Goal: Transaction & Acquisition: Purchase product/service

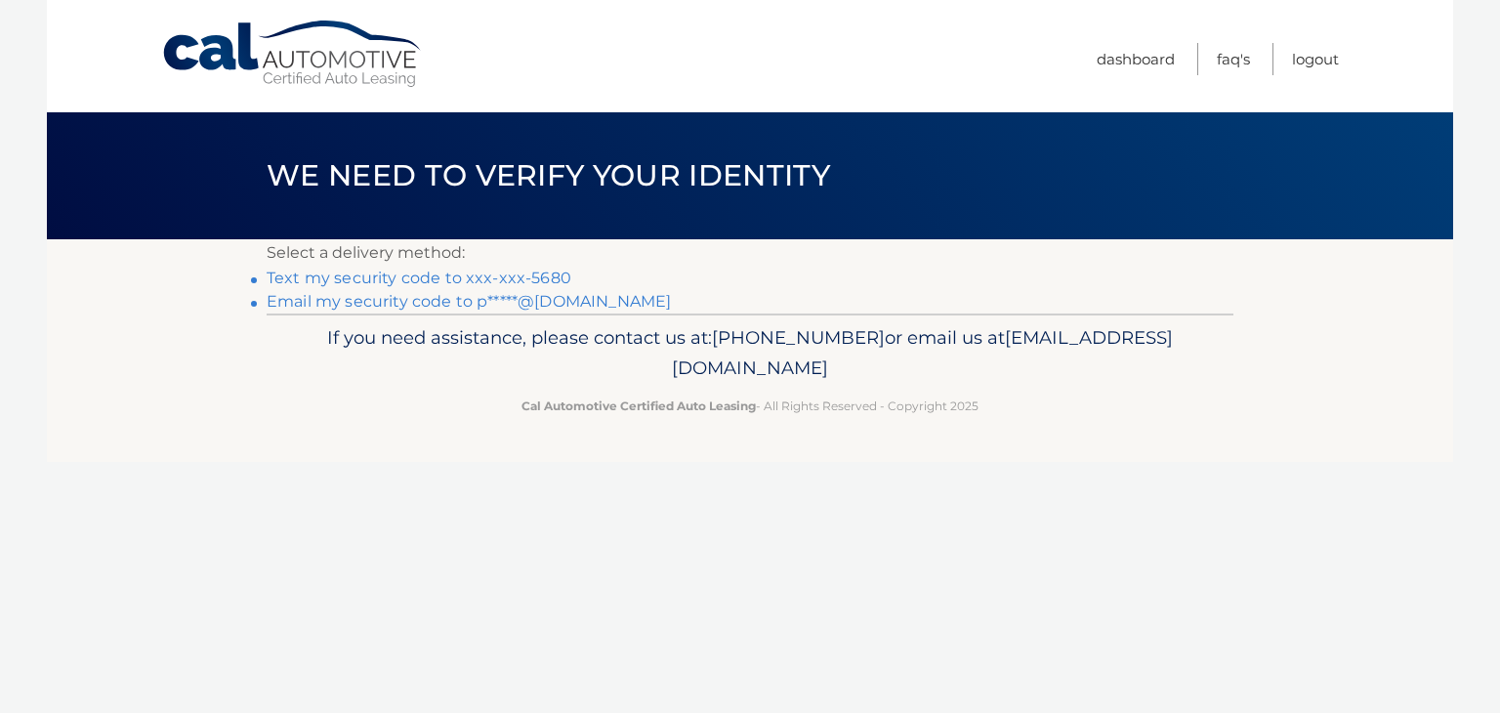
click at [553, 277] on link "Text my security code to xxx-xxx-5680" at bounding box center [419, 278] width 305 height 19
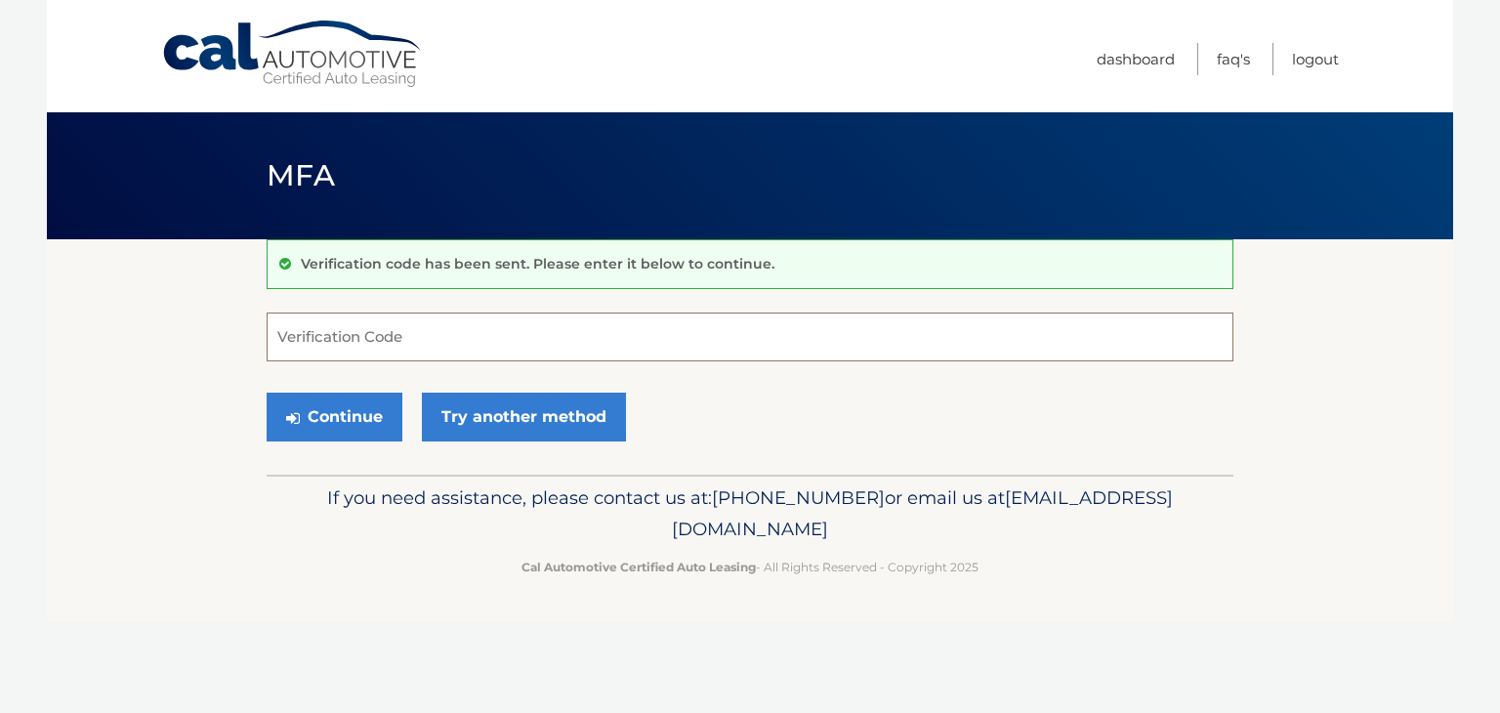
click at [451, 332] on input "Verification Code" at bounding box center [750, 336] width 967 height 49
type input "218139"
click at [332, 412] on button "Continue" at bounding box center [335, 417] width 136 height 49
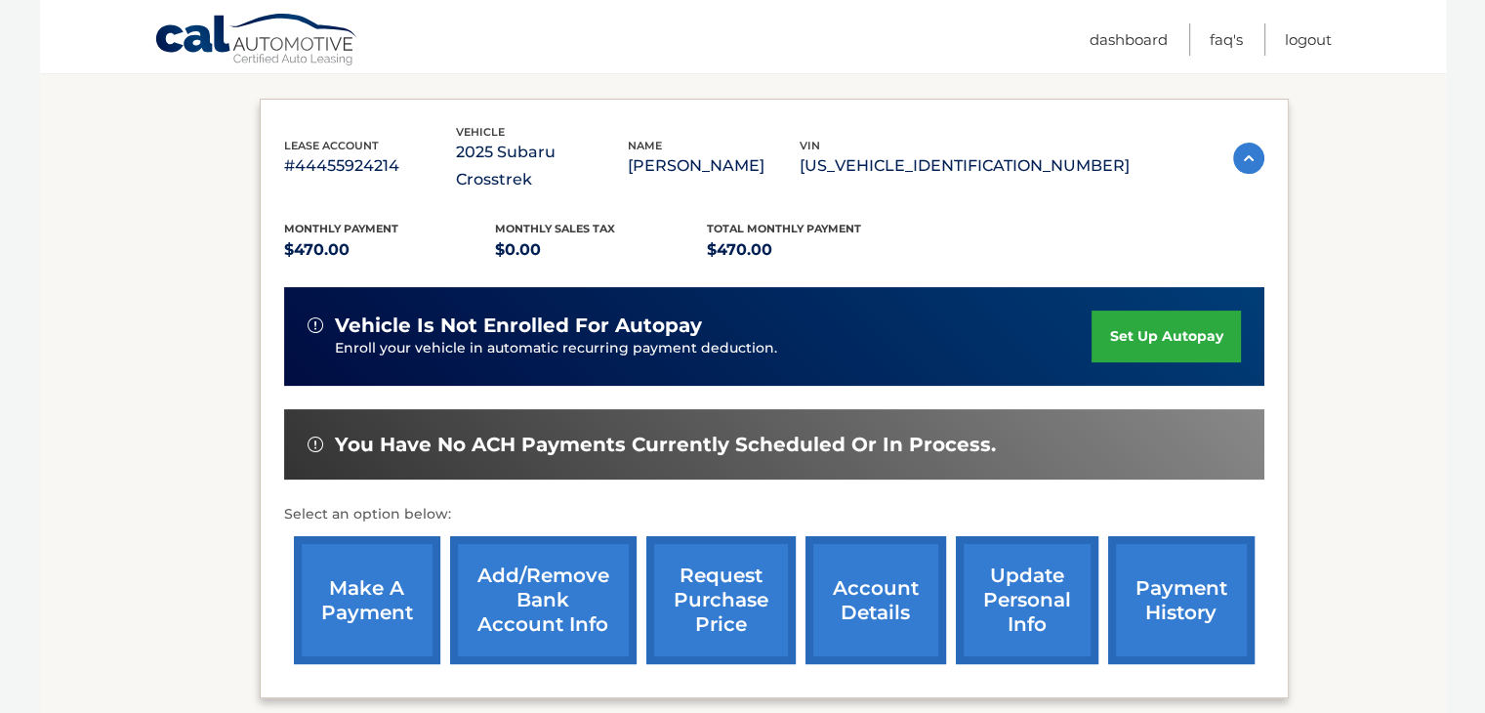
scroll to position [308, 0]
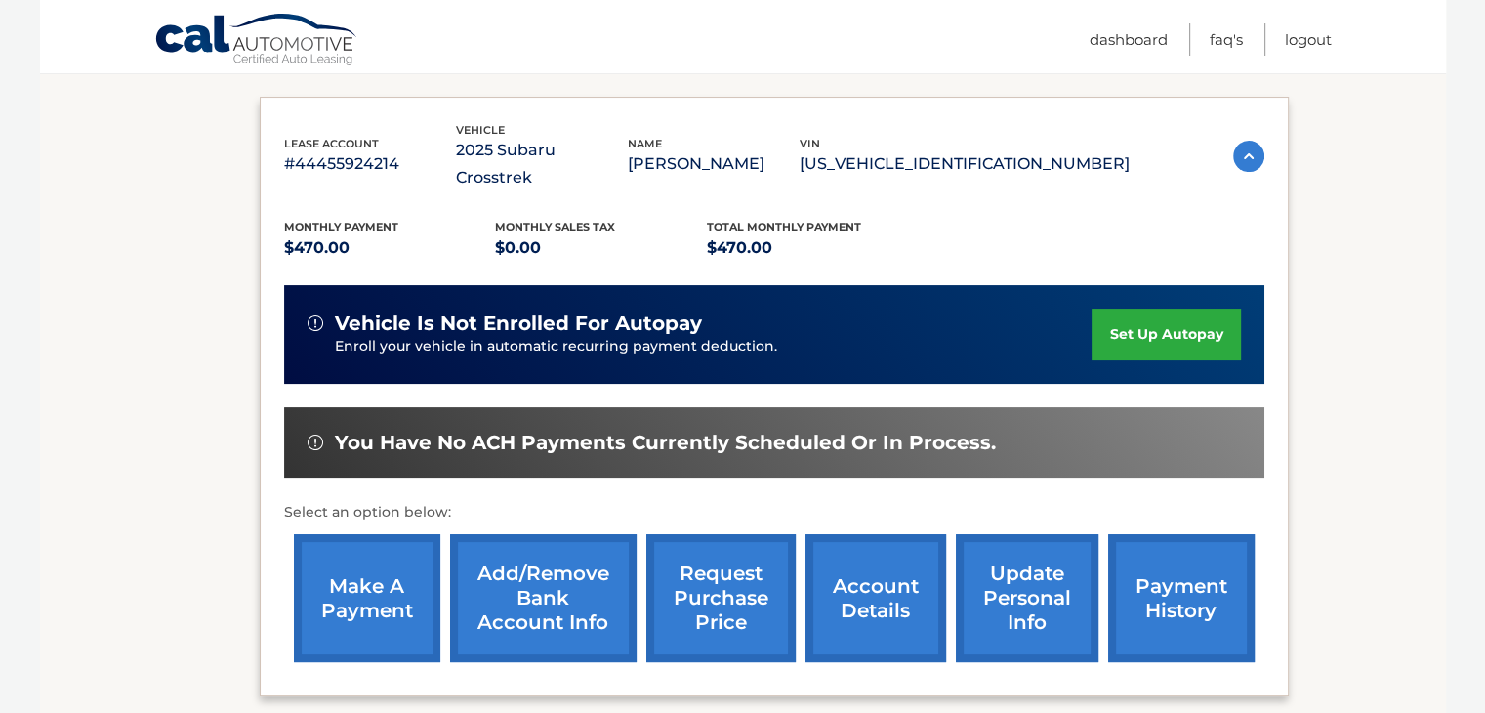
click at [366, 573] on link "make a payment" at bounding box center [367, 598] width 146 height 128
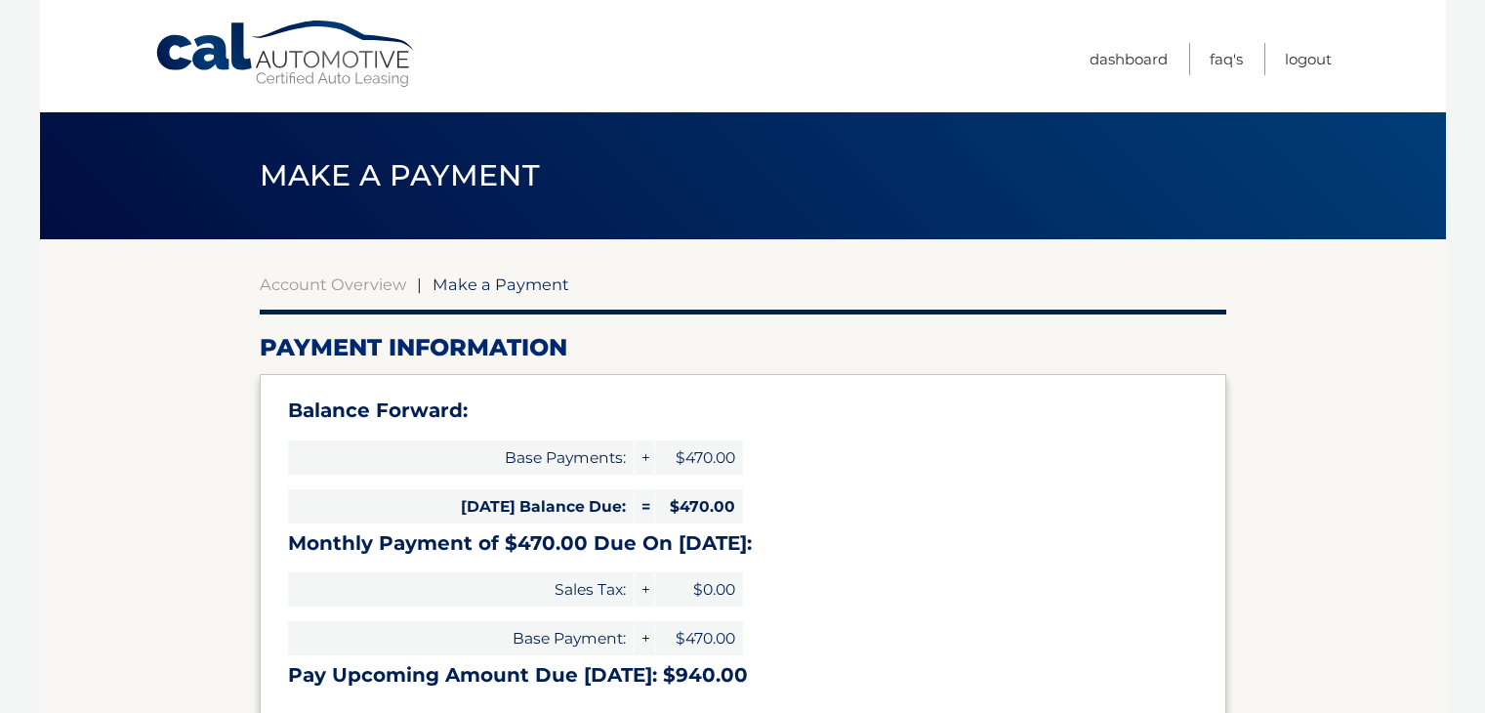
select select "Yzc1NjkzZjAtODcxNC00MGYzLTkxNjgtMDI4YjFkMGM5ZGY3"
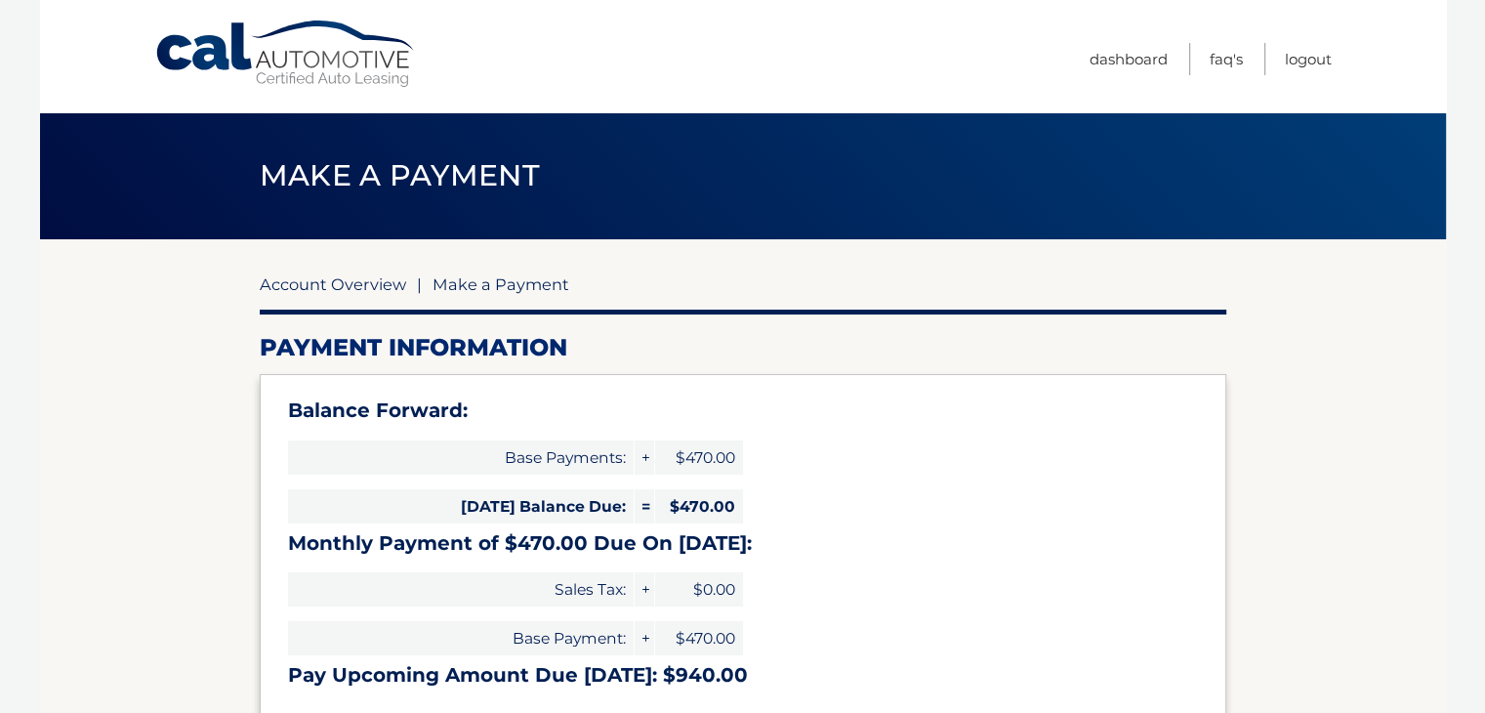
click at [319, 289] on link "Account Overview" at bounding box center [333, 284] width 146 height 20
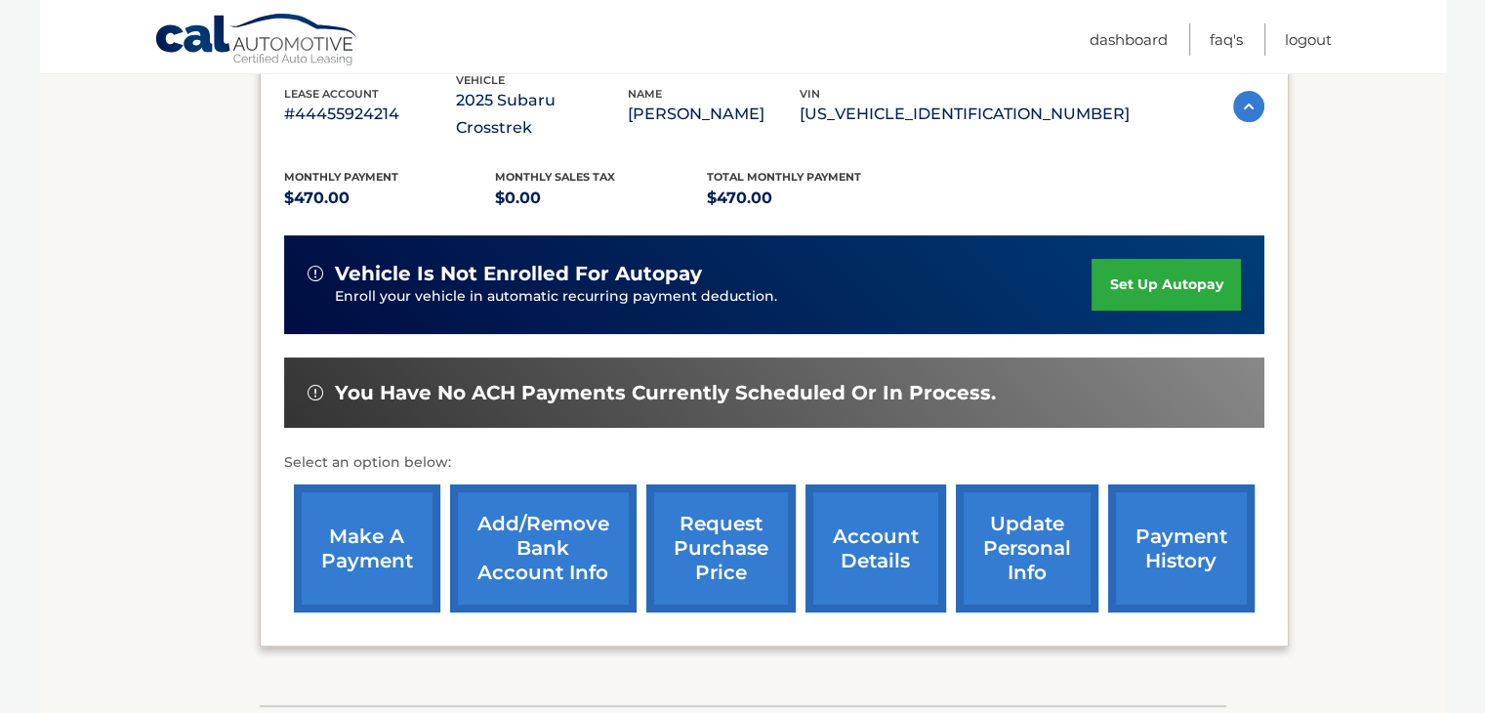
scroll to position [363, 0]
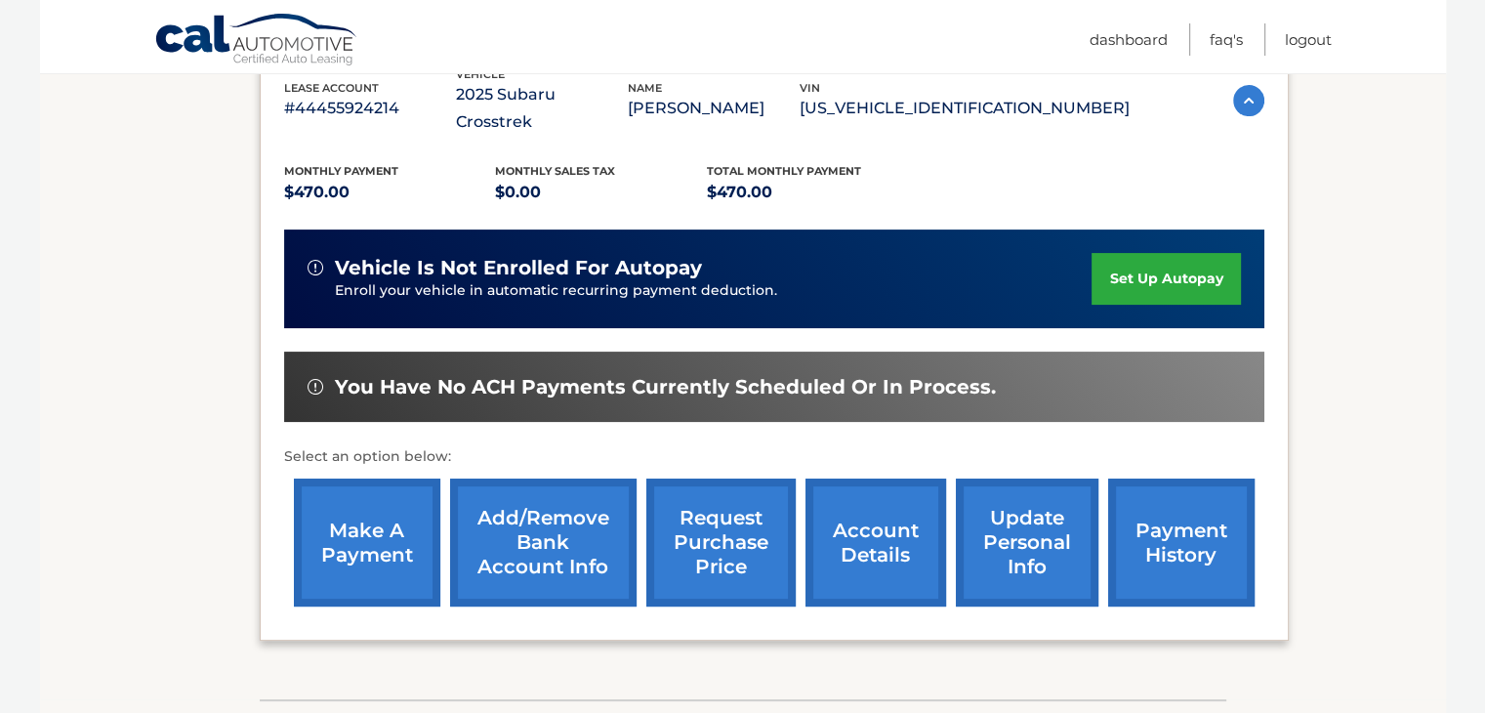
click at [1166, 512] on link "payment history" at bounding box center [1181, 542] width 146 height 128
click at [876, 521] on link "account details" at bounding box center [876, 542] width 141 height 128
click at [365, 501] on link "make a payment" at bounding box center [367, 542] width 146 height 128
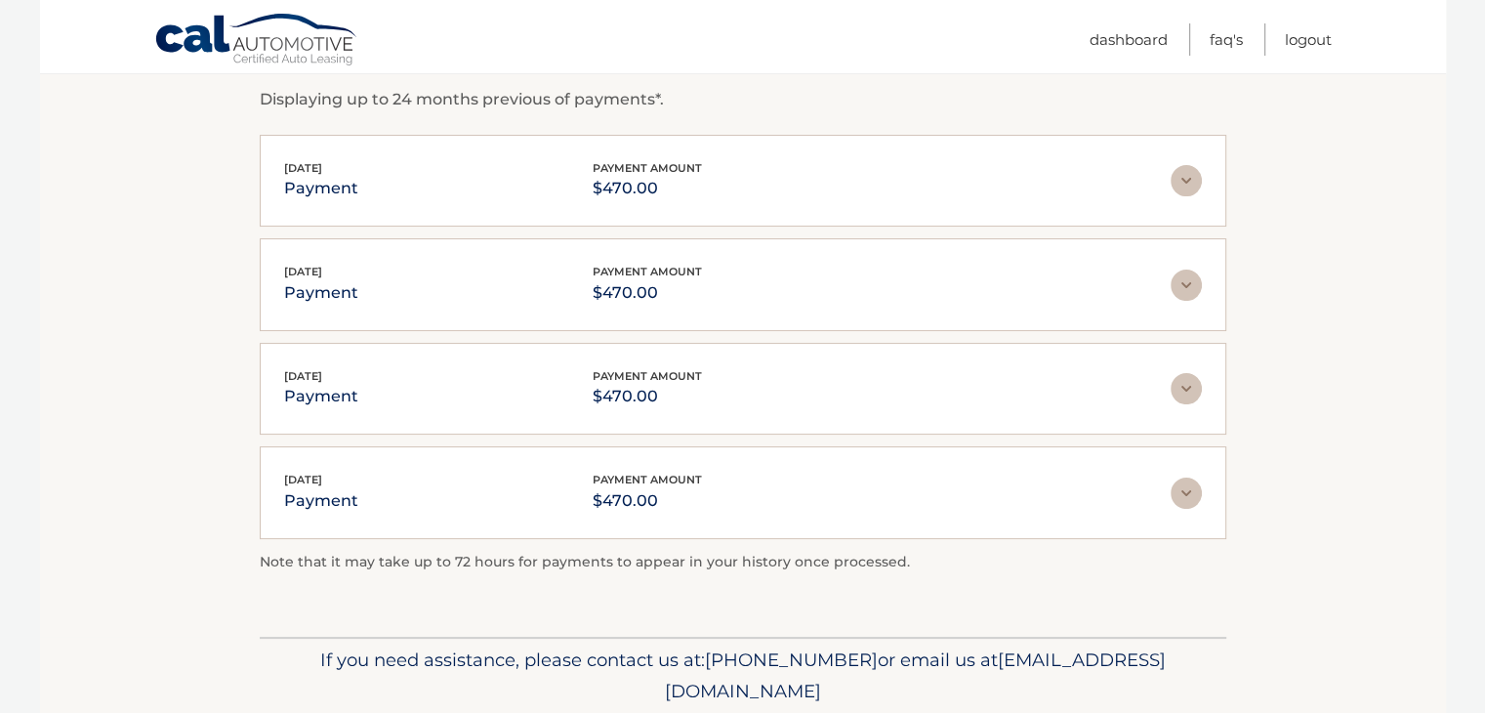
scroll to position [344, 0]
click at [1191, 183] on img at bounding box center [1186, 178] width 31 height 31
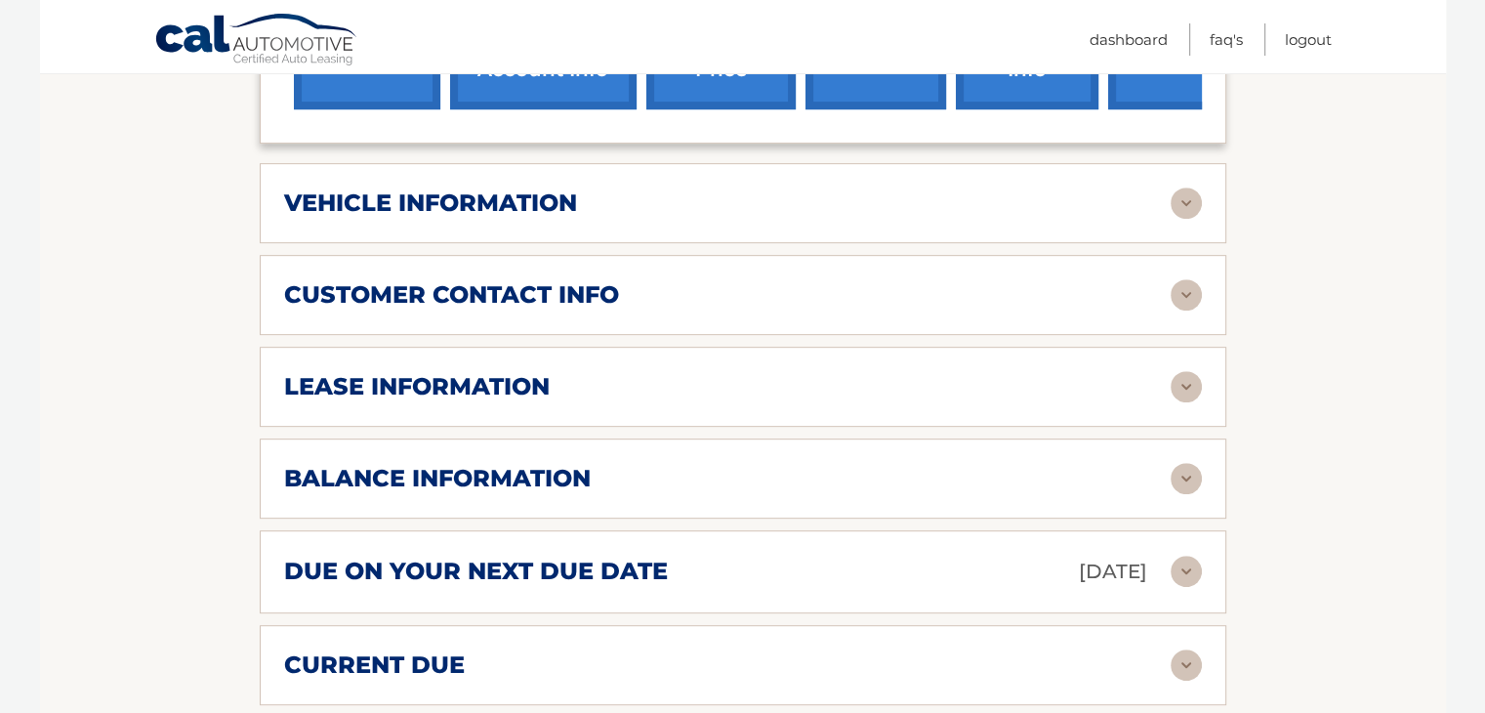
scroll to position [910, 0]
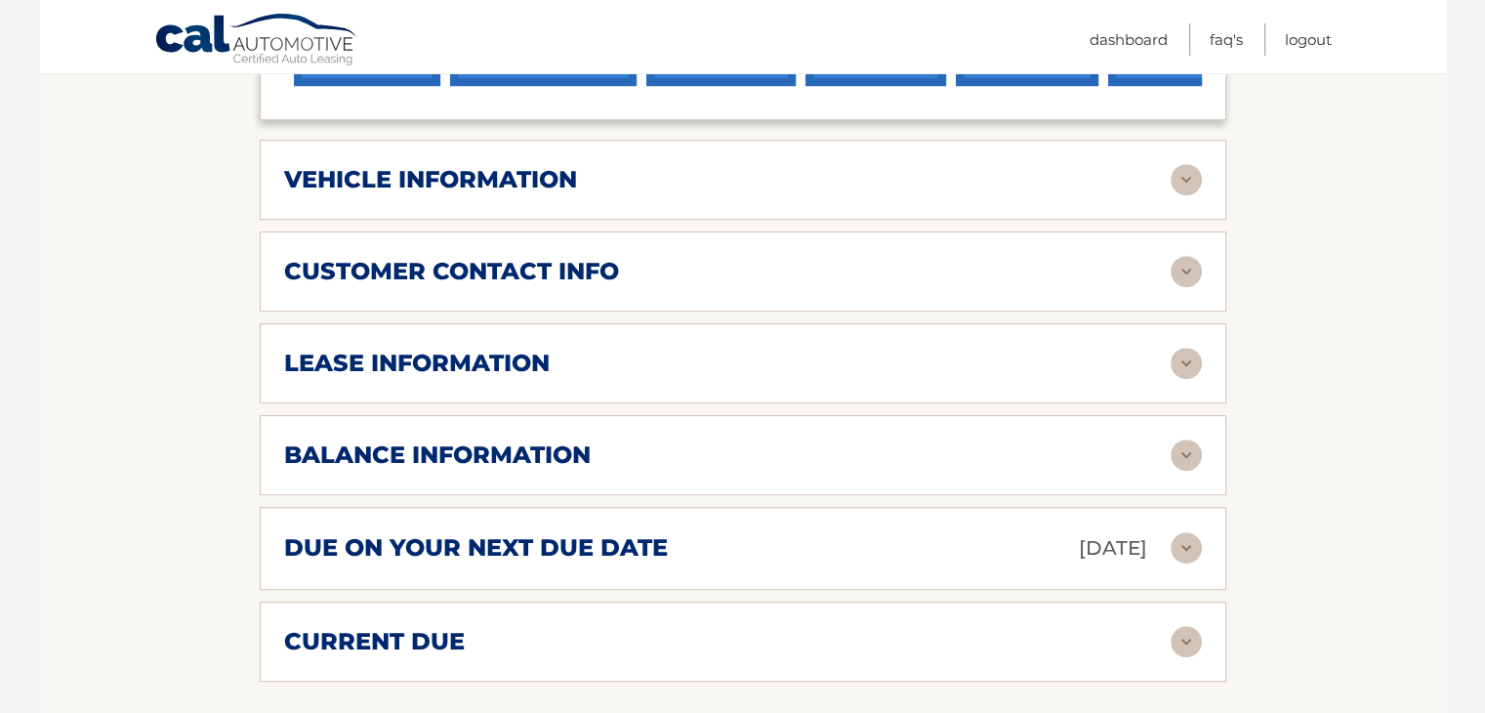
click at [1182, 439] on img at bounding box center [1186, 454] width 31 height 31
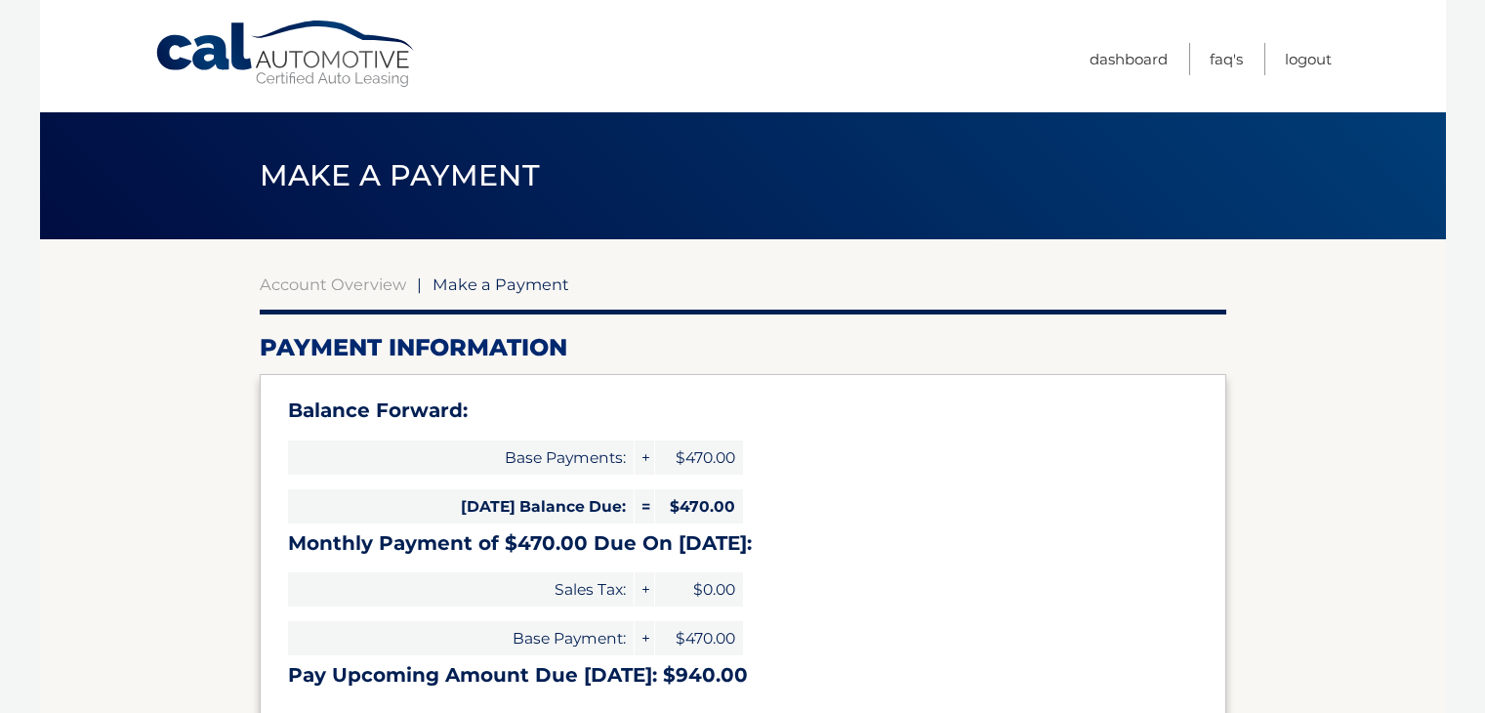
select select "Yzc1NjkzZjAtODcxNC00MGYzLTkxNjgtMDI4YjFkMGM5ZGY3"
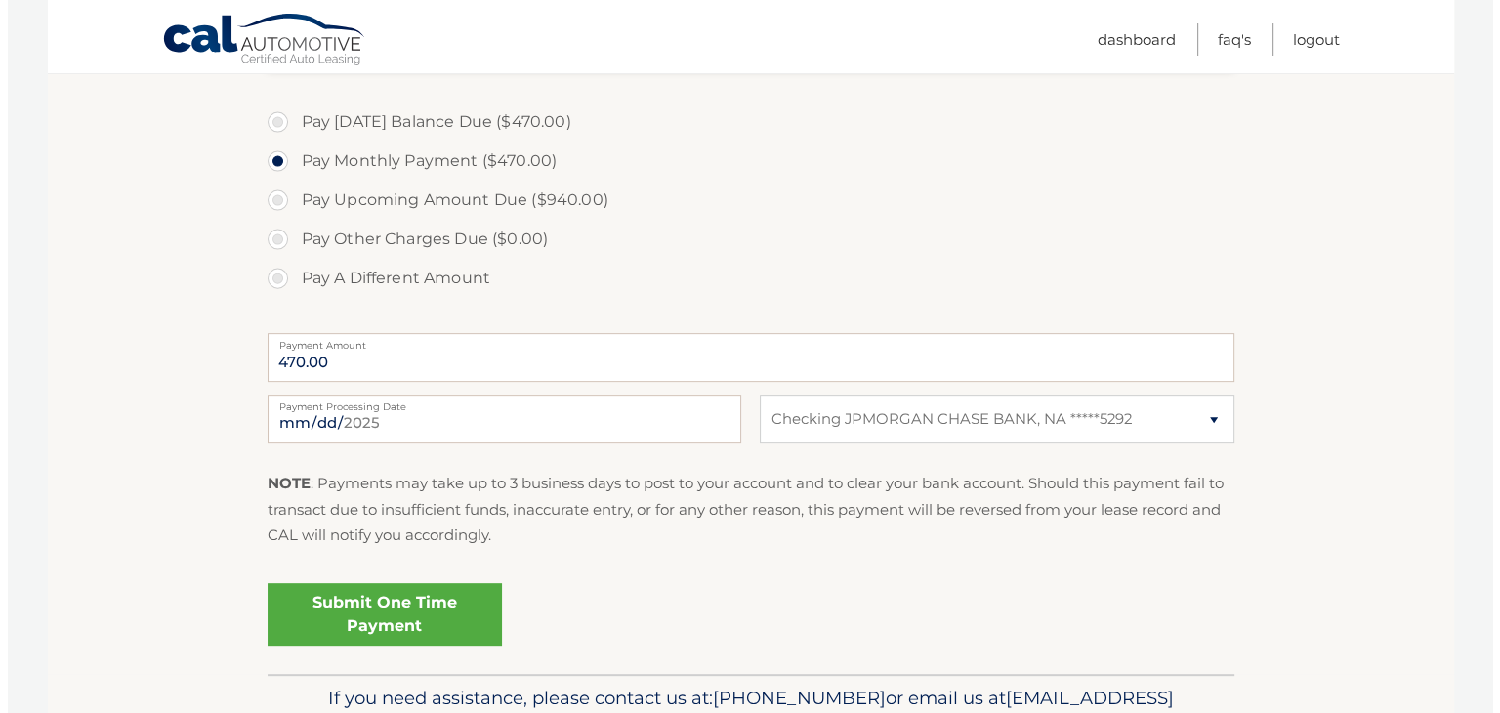
scroll to position [657, 0]
click at [362, 609] on link "Submit One Time Payment" at bounding box center [377, 613] width 234 height 62
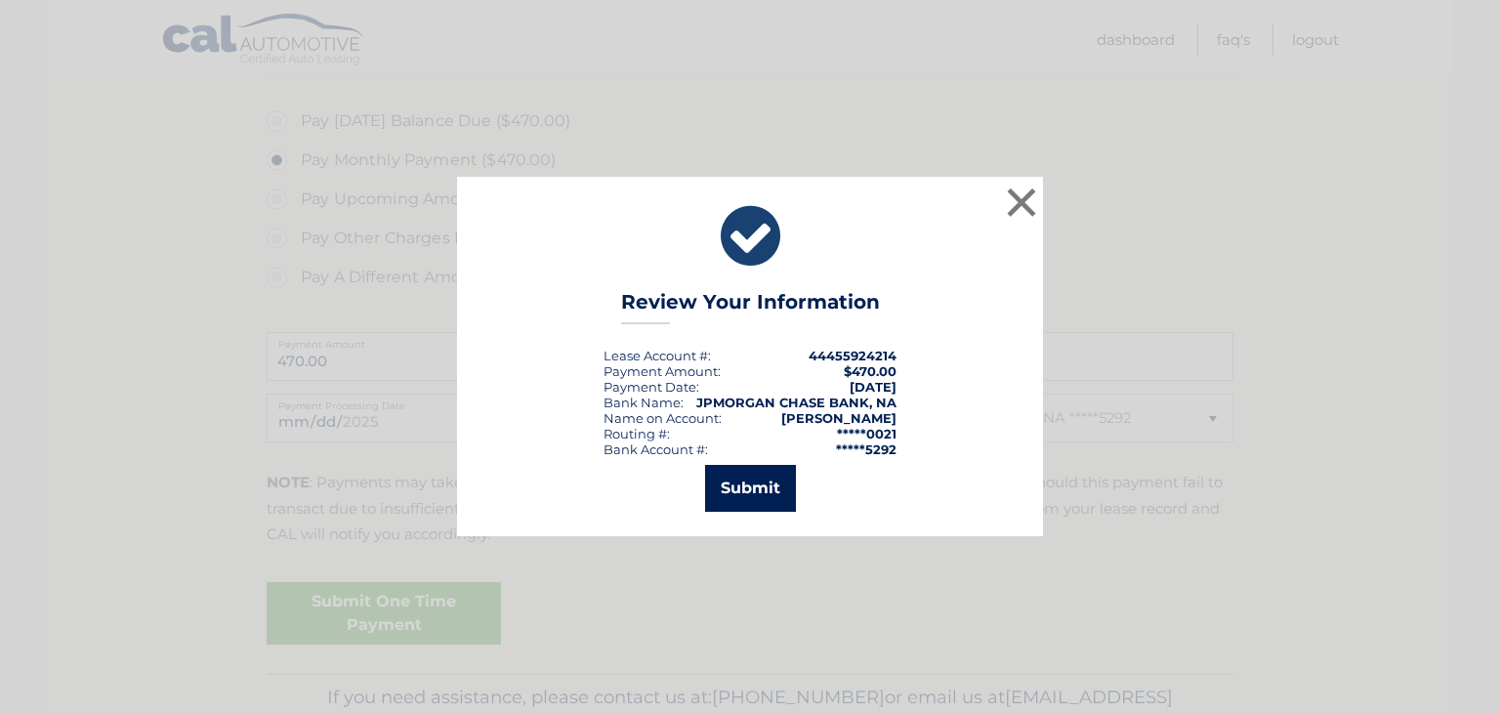
click at [748, 489] on button "Submit" at bounding box center [750, 488] width 91 height 47
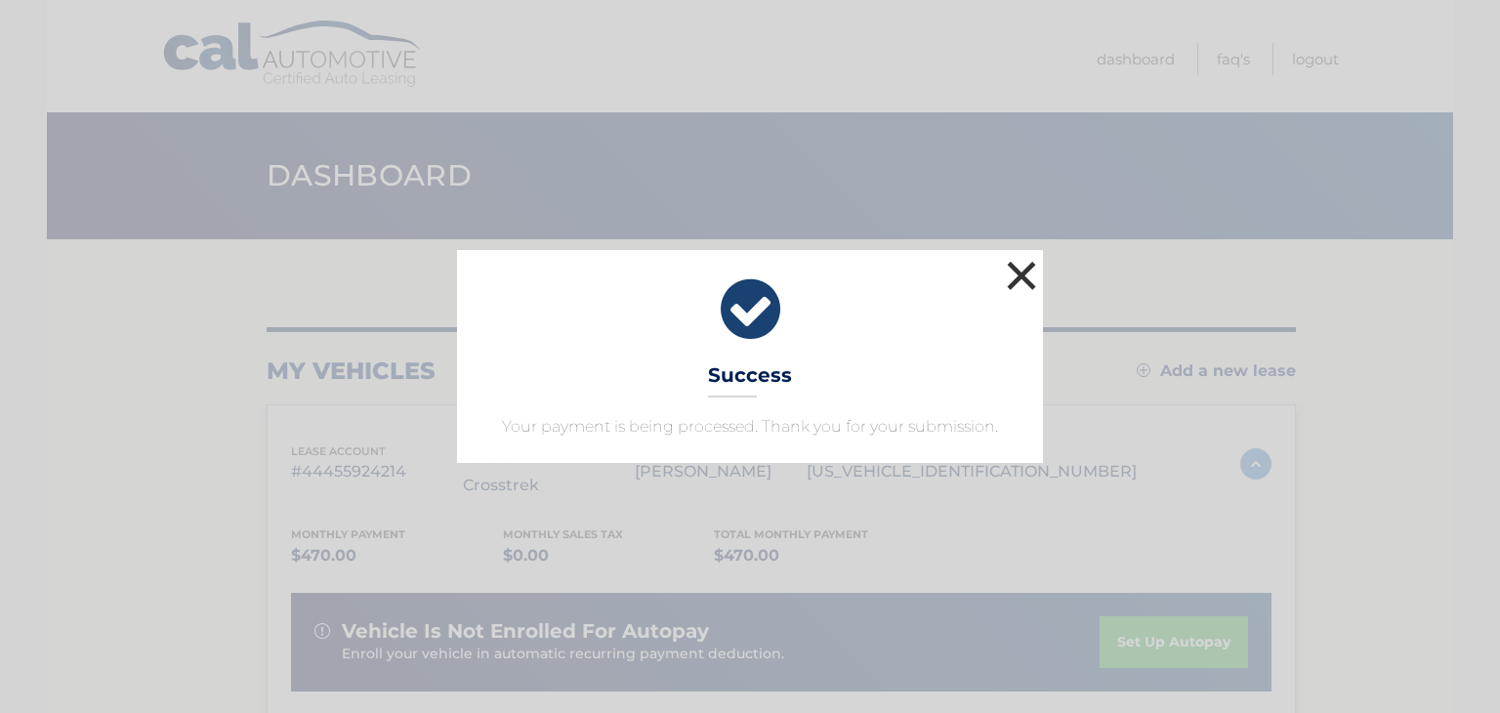
click at [1030, 272] on button "×" at bounding box center [1021, 275] width 39 height 39
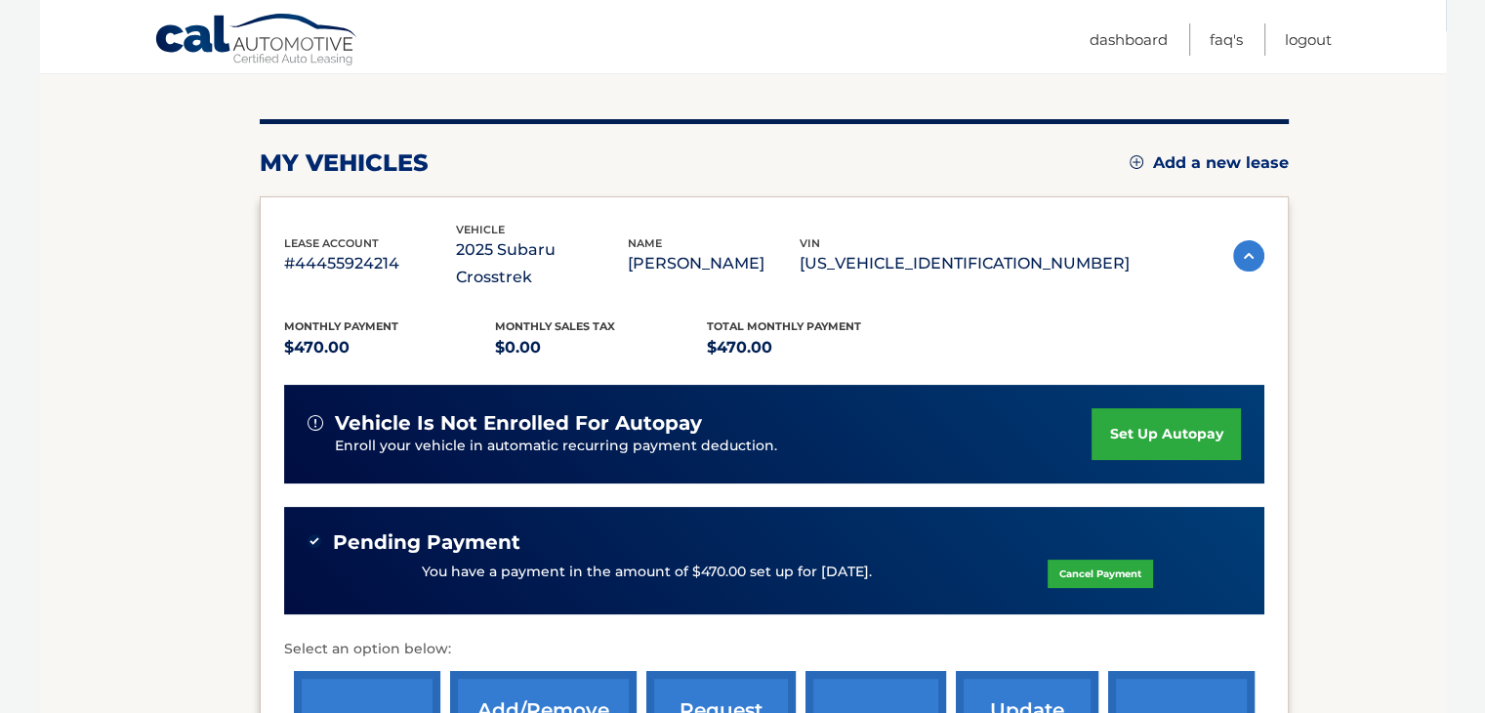
scroll to position [213, 0]
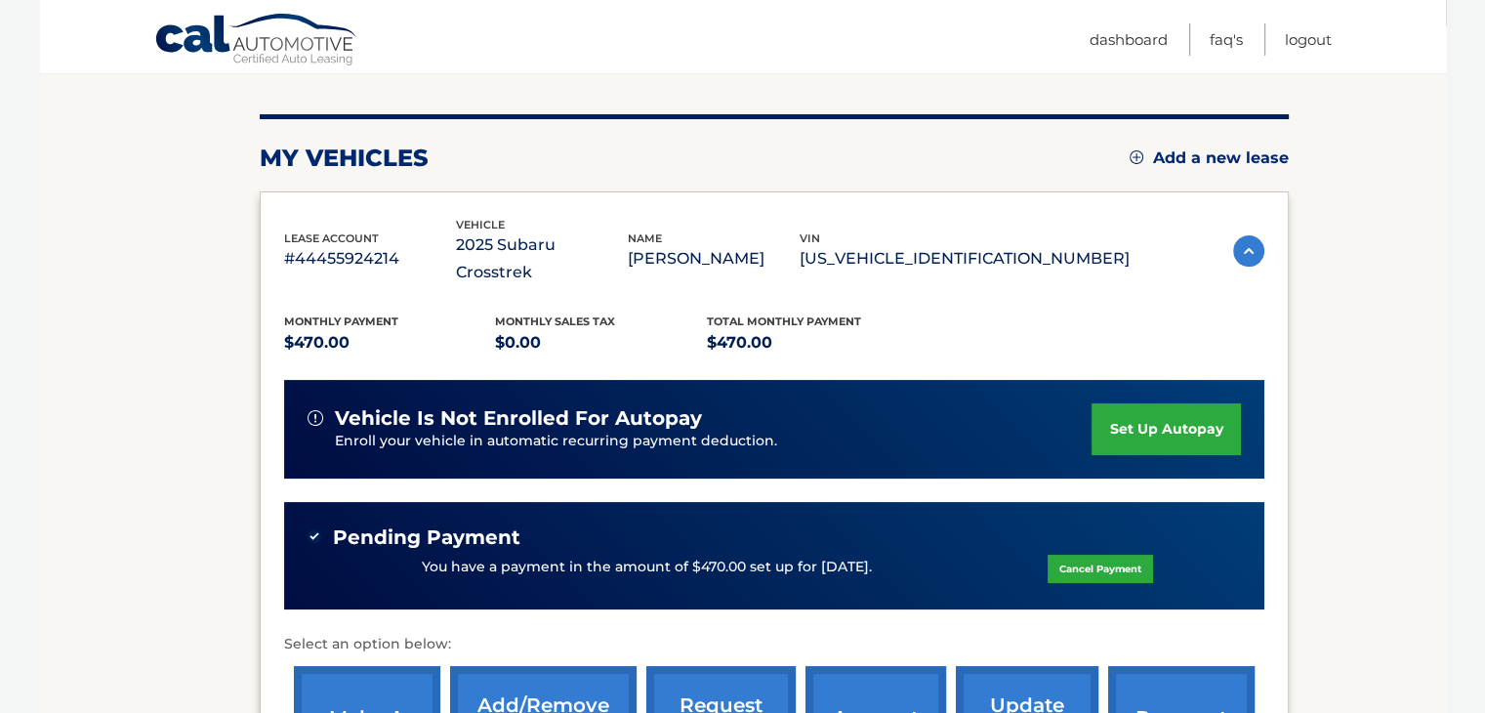
click at [1299, 37] on link "Logout" at bounding box center [1308, 39] width 47 height 32
